Goal: Task Accomplishment & Management: Manage account settings

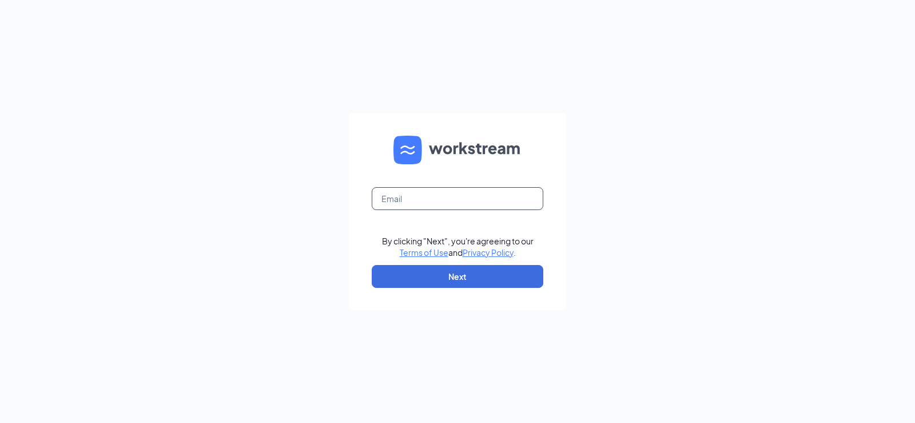
click at [415, 191] on input "text" at bounding box center [458, 198] width 172 height 23
type input "[EMAIL_ADDRESS][DOMAIN_NAME]"
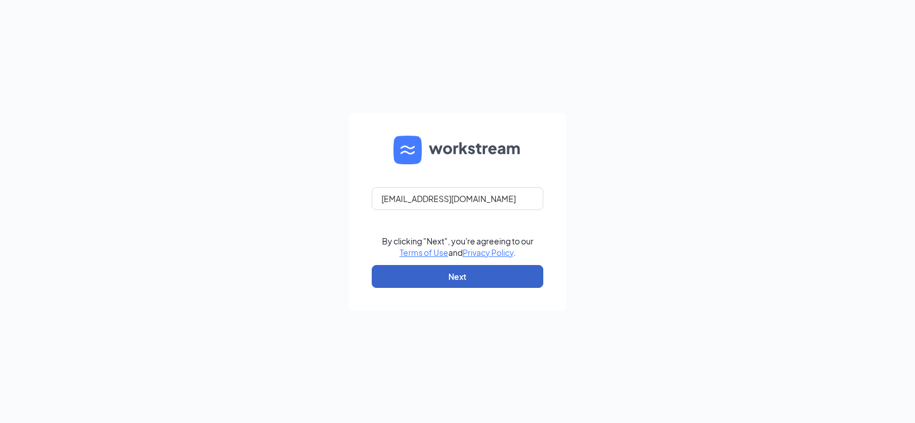
click at [453, 279] on button "Next" at bounding box center [458, 276] width 172 height 23
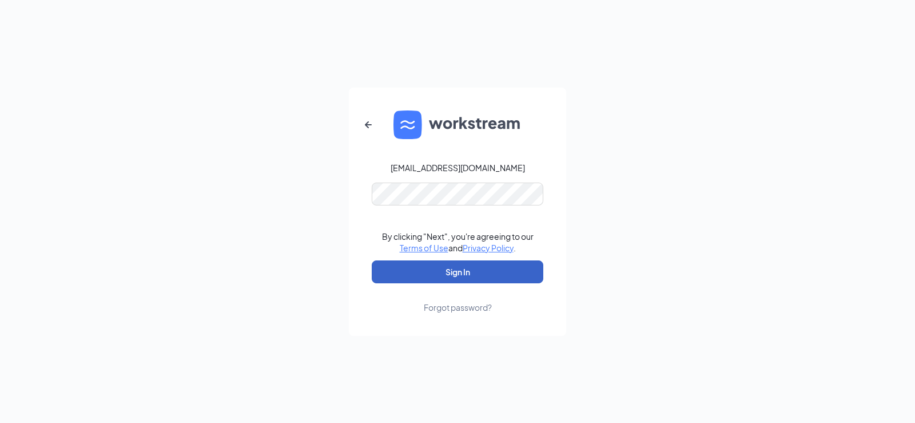
click at [457, 273] on button "Sign In" at bounding box center [458, 271] width 172 height 23
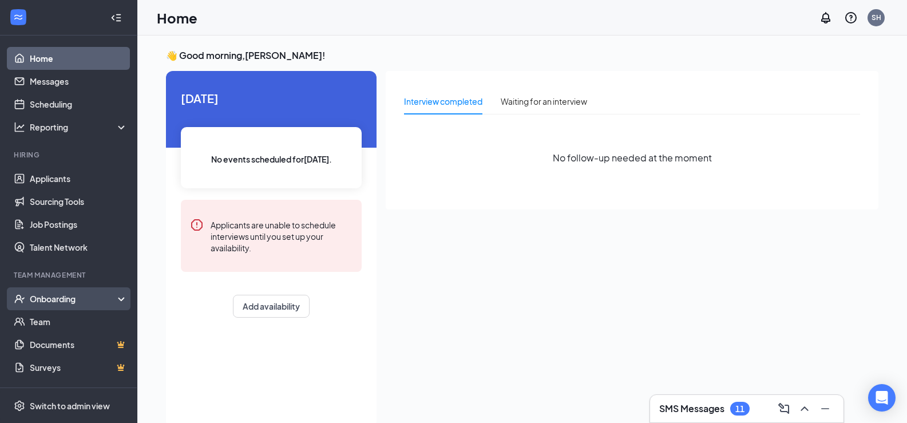
drag, startPoint x: 30, startPoint y: 300, endPoint x: 39, endPoint y: 308, distance: 12.6
click at [30, 300] on div "Onboarding" at bounding box center [74, 298] width 88 height 11
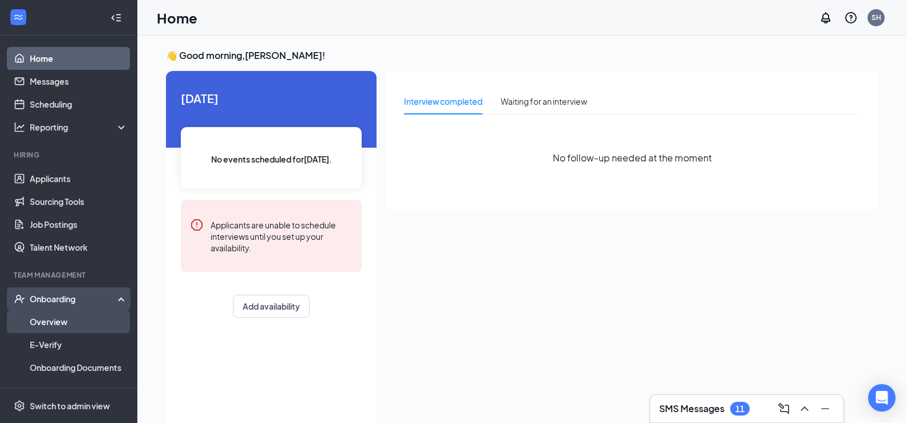
click at [42, 317] on link "Overview" at bounding box center [79, 321] width 98 height 23
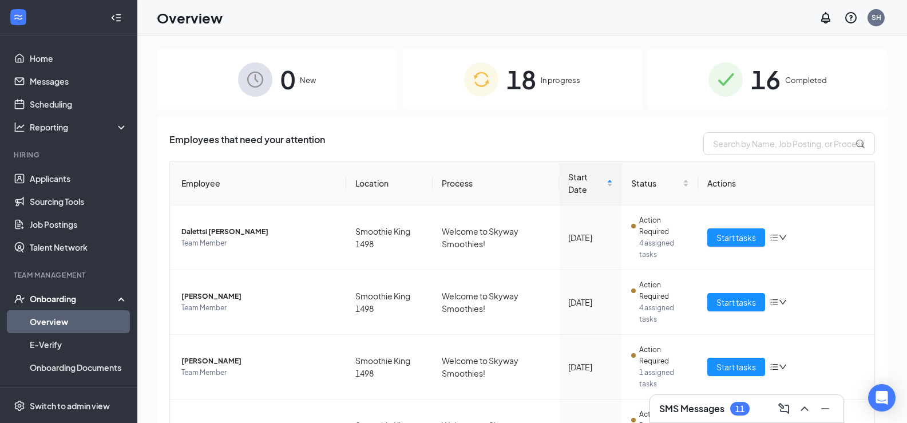
click at [507, 47] on div "0 New 18 In progress 16 Completed Employees that need your attention Employee L…" at bounding box center [522, 254] width 770 height 439
click at [507, 69] on span "18" at bounding box center [521, 79] width 30 height 39
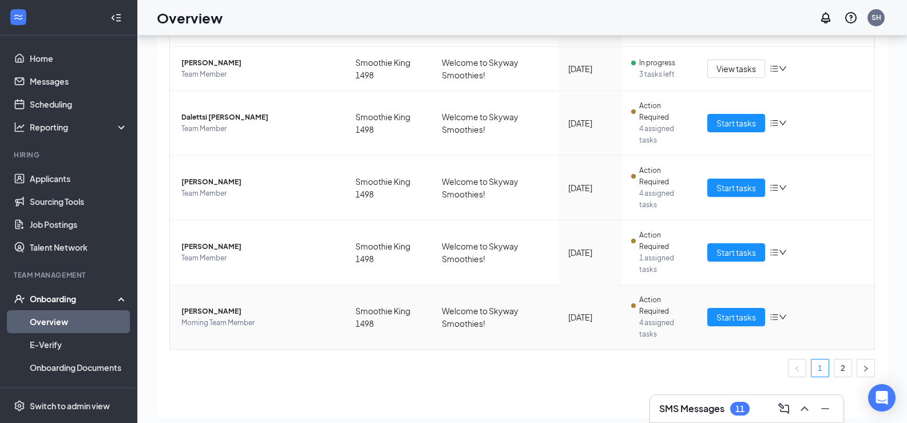
scroll to position [51, 0]
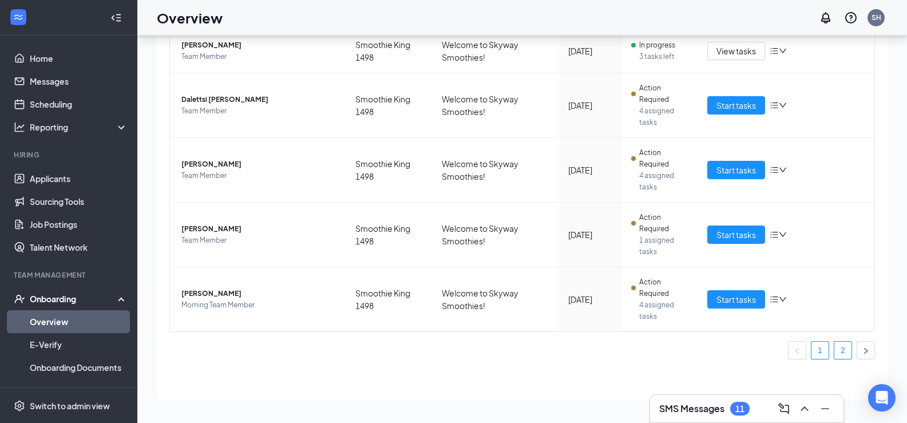
click at [835, 350] on link "2" at bounding box center [842, 350] width 17 height 17
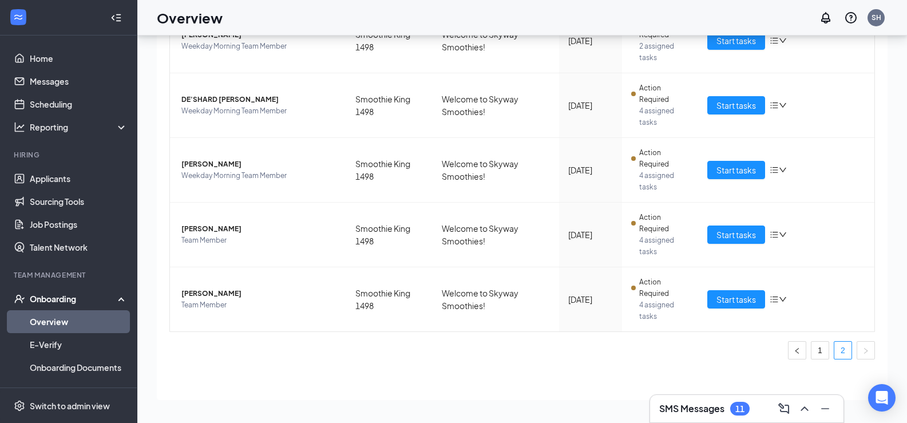
scroll to position [339, 0]
click at [231, 233] on span "[PERSON_NAME]" at bounding box center [259, 228] width 156 height 11
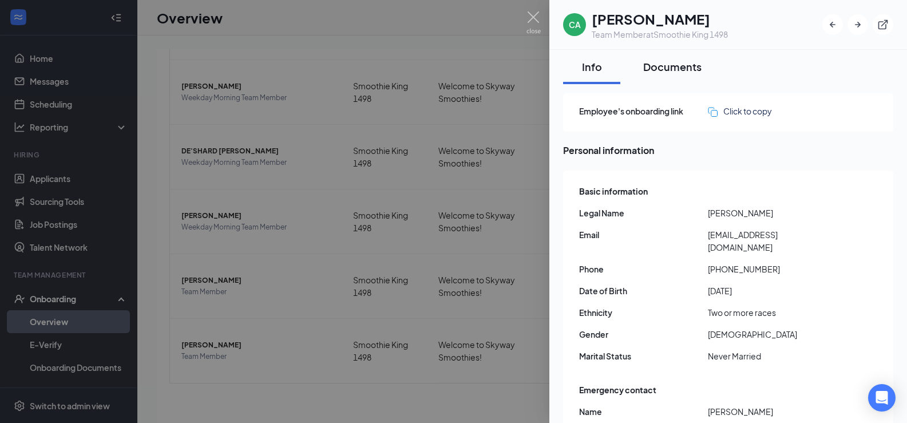
click at [679, 69] on div "Documents" at bounding box center [672, 67] width 58 height 14
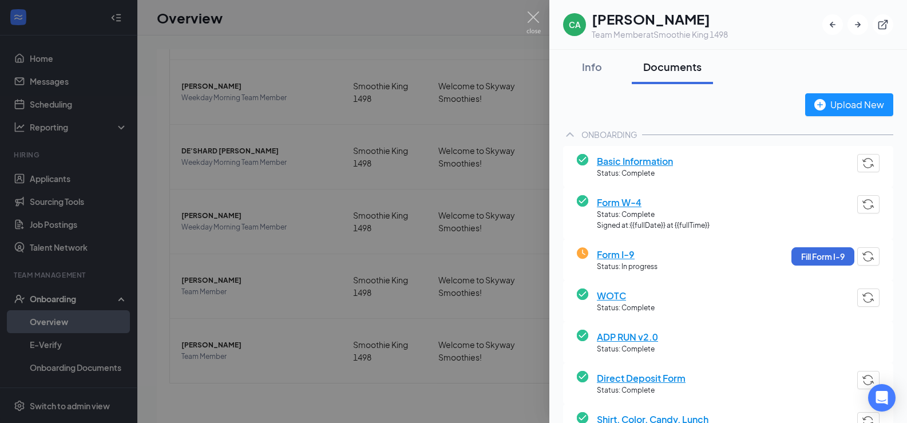
click at [632, 196] on span "Form W-4" at bounding box center [653, 202] width 113 height 14
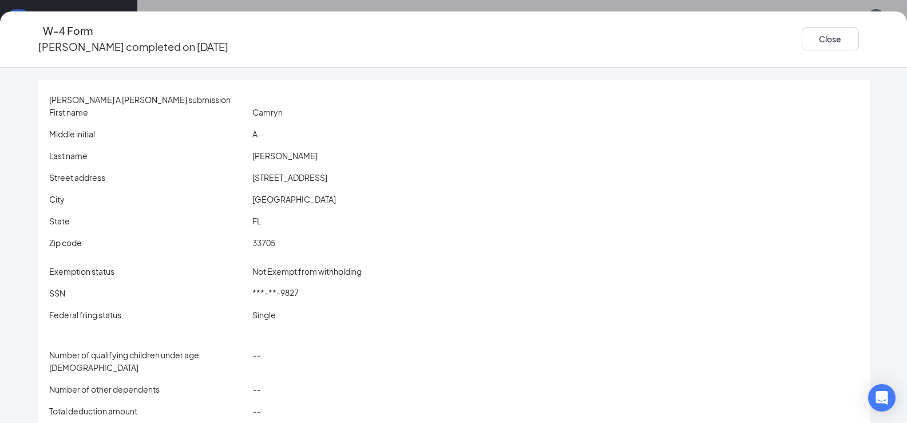
click at [475, 117] on div "Camryn" at bounding box center [555, 112] width 610 height 13
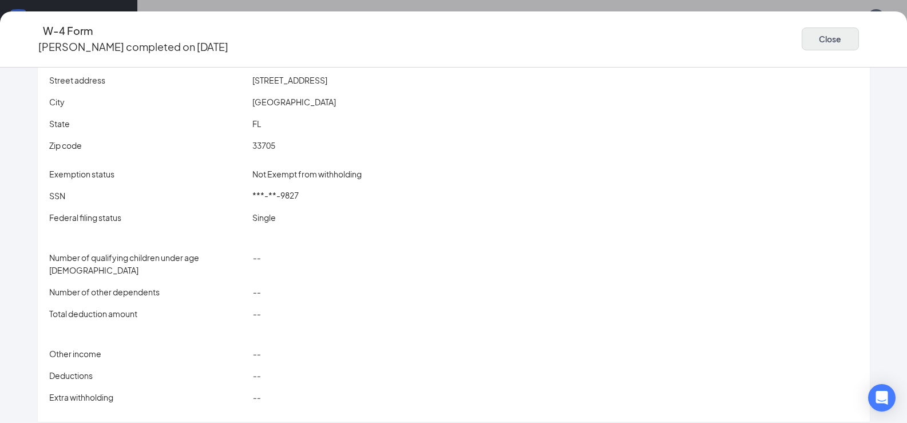
scroll to position [114, 0]
click at [809, 39] on button "Close" at bounding box center [830, 38] width 57 height 23
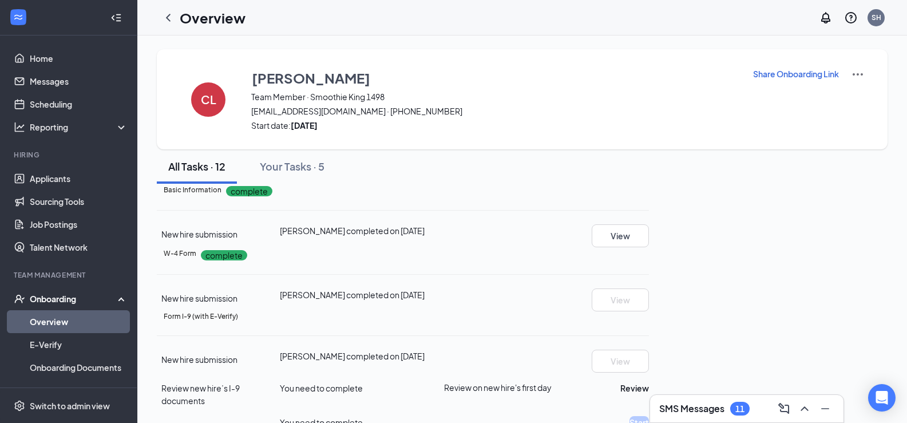
click at [166, 17] on icon "ChevronLeft" at bounding box center [168, 18] width 14 height 14
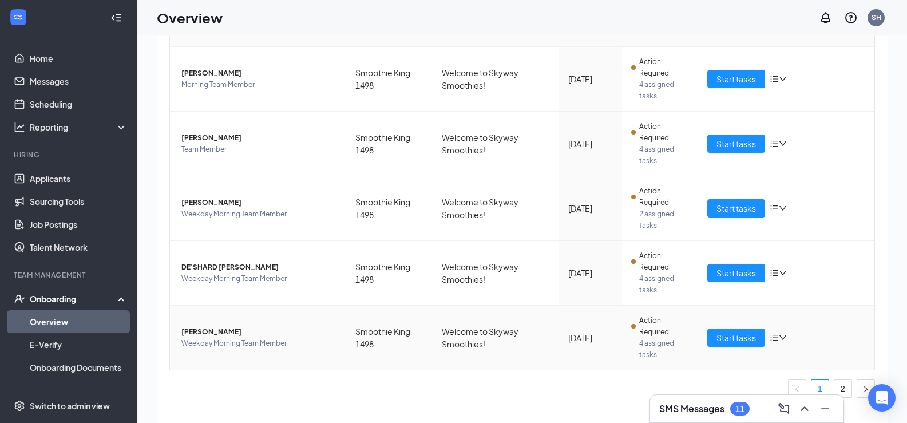
scroll to position [51, 0]
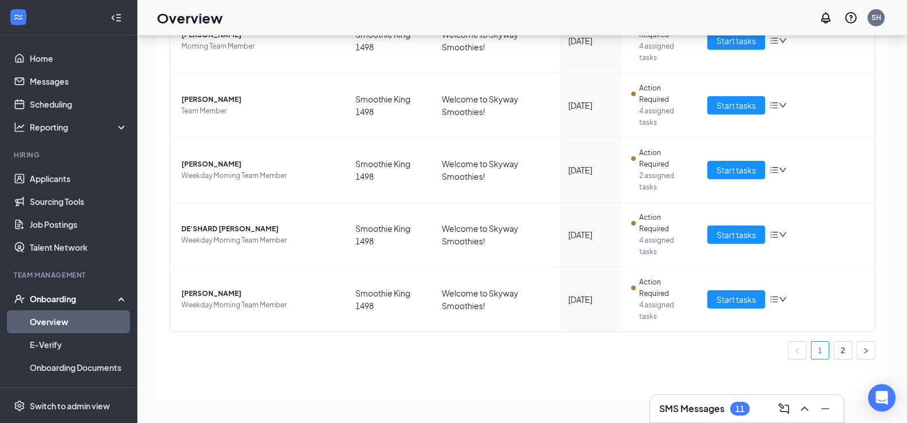
click at [844, 348] on ul "1 2" at bounding box center [521, 350] width 705 height 18
click at [839, 349] on link "2" at bounding box center [842, 350] width 17 height 17
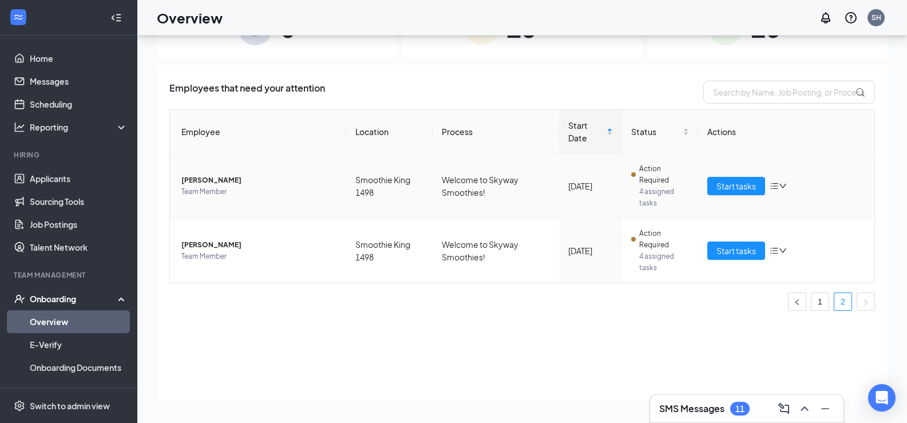
click at [312, 182] on span "[PERSON_NAME]" at bounding box center [259, 180] width 156 height 11
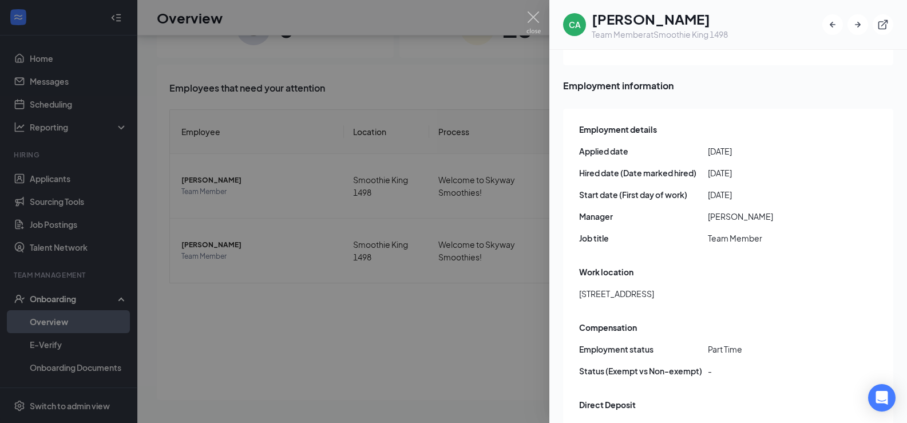
scroll to position [458, 0]
